Goal: Task Accomplishment & Management: Complete application form

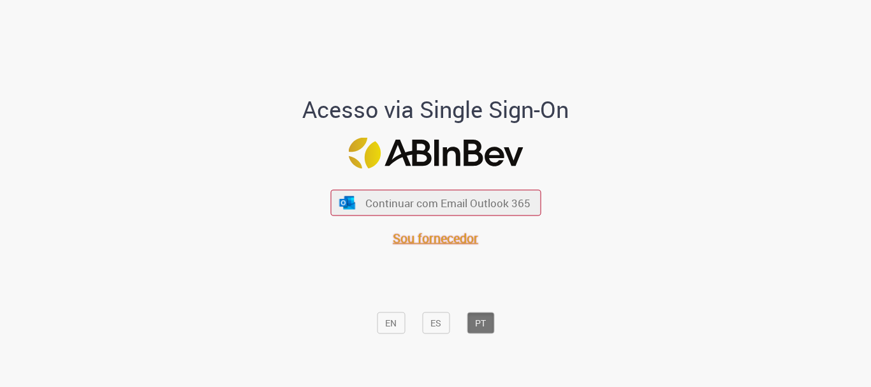
click at [414, 242] on span "Sou fornecedor" at bounding box center [435, 238] width 85 height 17
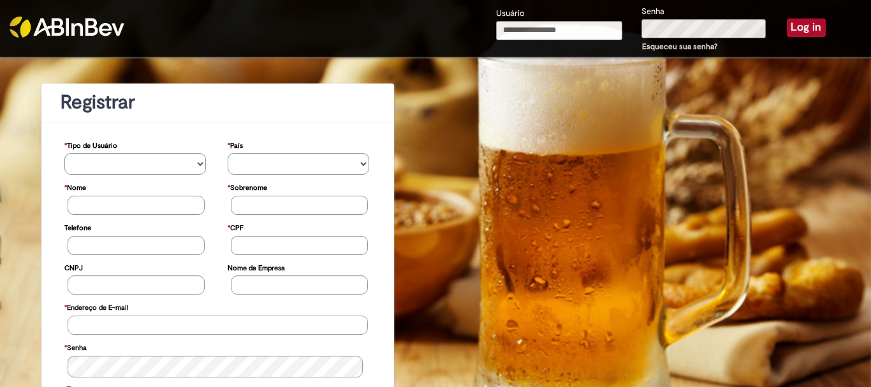
type input "**********"
click at [811, 22] on button "Log in" at bounding box center [806, 27] width 39 height 18
